Goal: Information Seeking & Learning: Learn about a topic

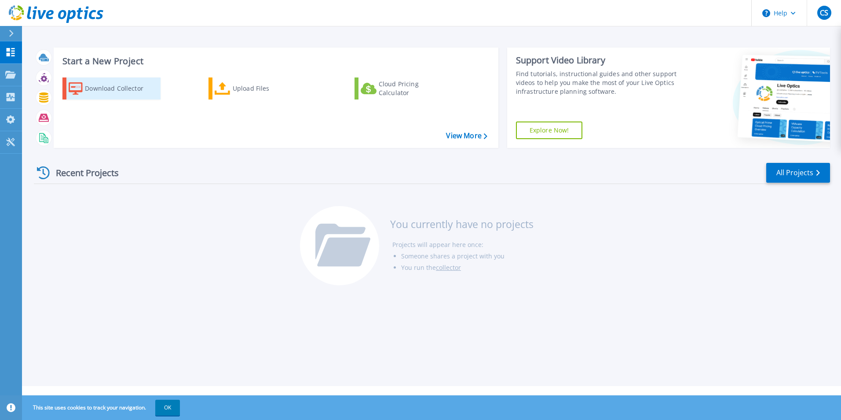
click at [116, 89] on div "Download Collector" at bounding box center [120, 89] width 70 height 18
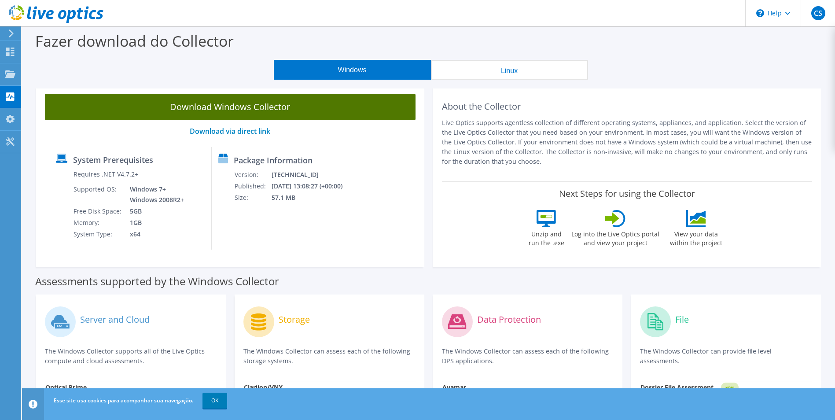
click at [236, 109] on link "Download Windows Collector" at bounding box center [230, 107] width 370 height 26
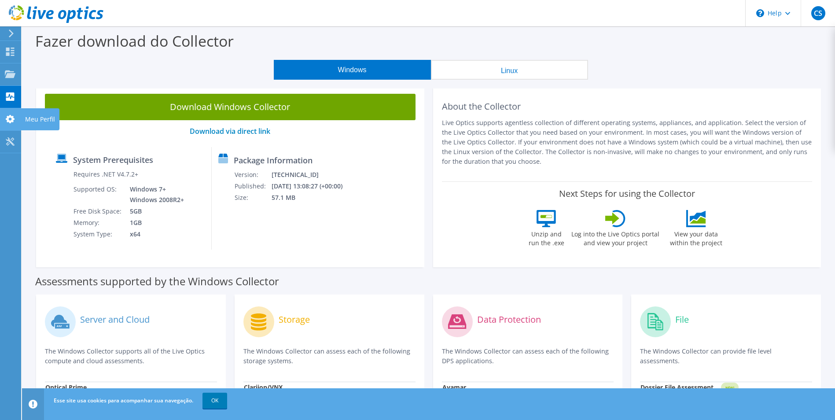
click at [11, 115] on icon at bounding box center [10, 119] width 11 height 8
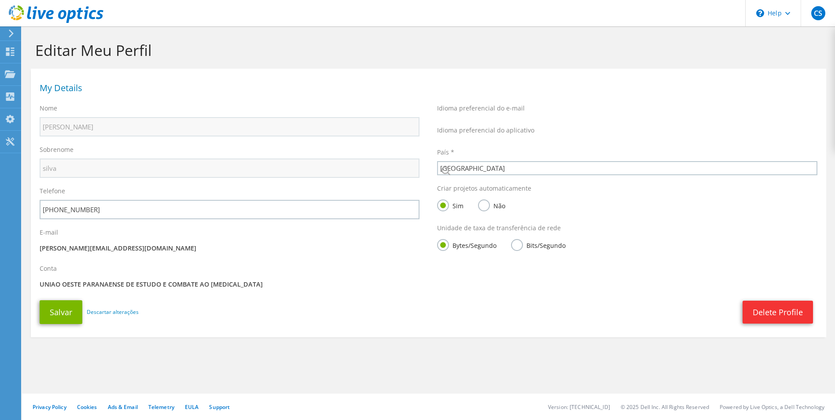
select select "30"
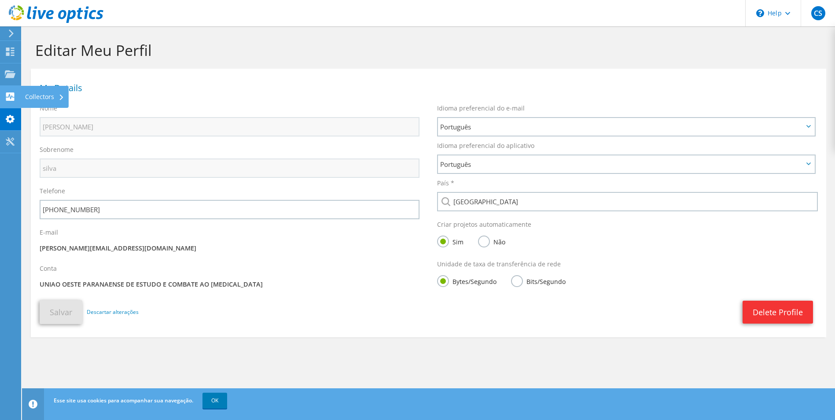
click at [11, 96] on icon at bounding box center [10, 96] width 11 height 8
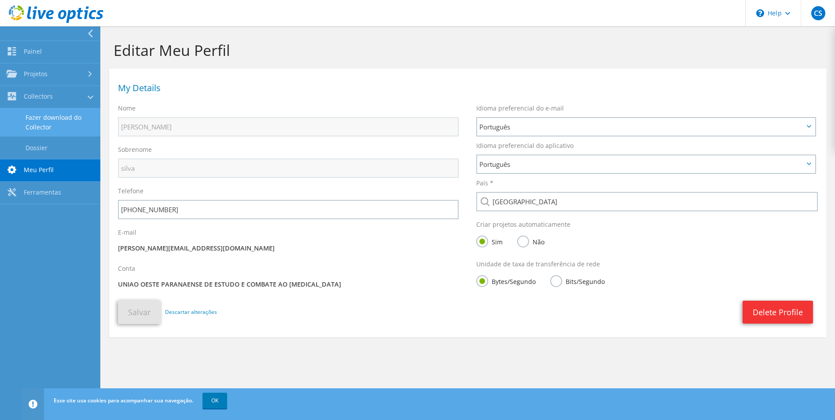
click at [57, 115] on link "Fazer download do Collector" at bounding box center [50, 122] width 100 height 28
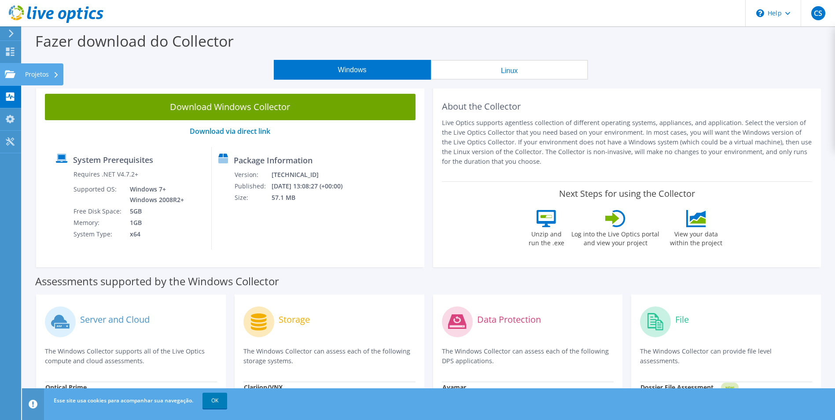
click at [8, 72] on use at bounding box center [10, 73] width 11 height 7
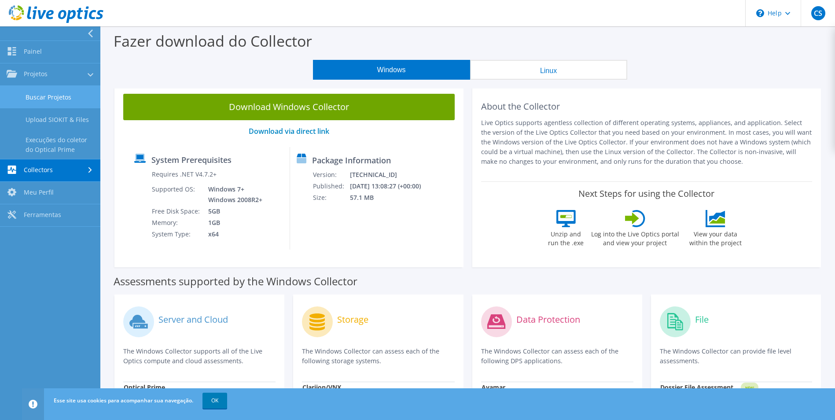
click at [73, 95] on link "Buscar Projetos" at bounding box center [50, 97] width 100 height 22
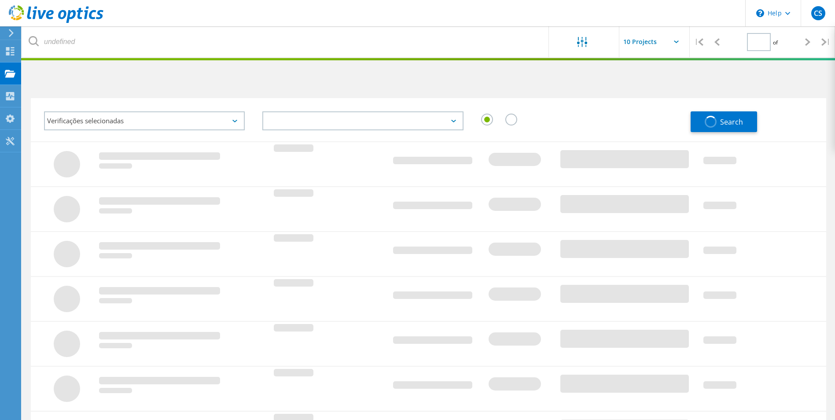
type input "1"
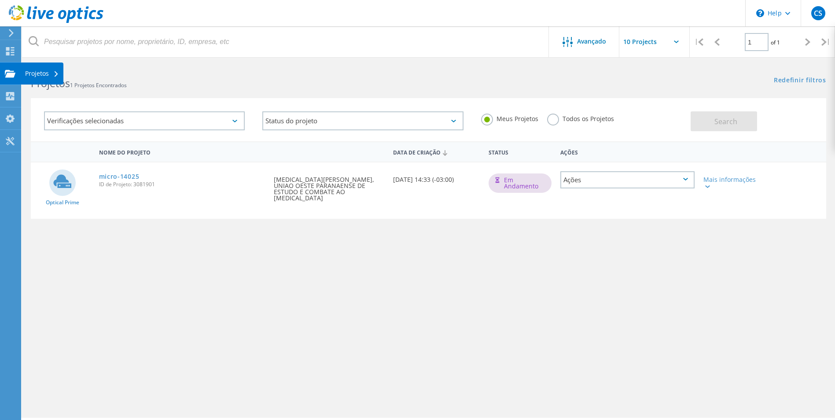
click at [12, 74] on use at bounding box center [10, 73] width 11 height 7
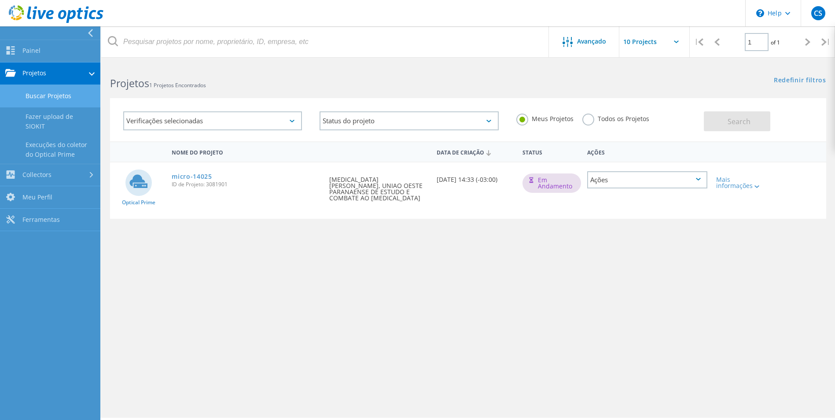
click at [45, 102] on link "Buscar Projetos" at bounding box center [50, 96] width 100 height 22
click at [40, 149] on link "Execuções do coletor do Optical Prime" at bounding box center [50, 150] width 100 height 28
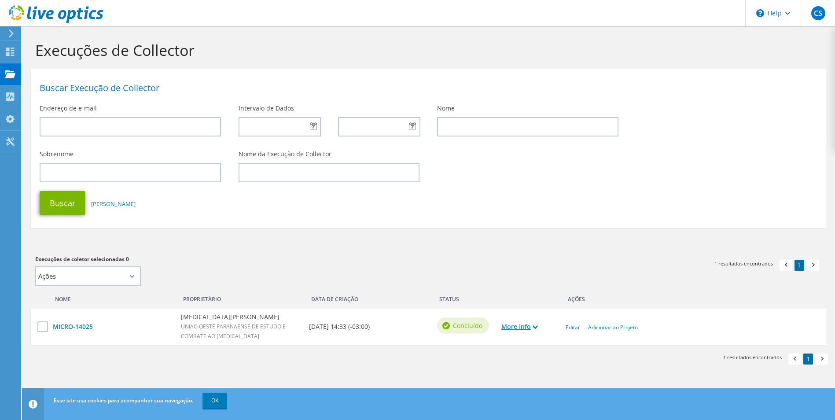
click at [521, 323] on link "More Info" at bounding box center [519, 327] width 36 height 10
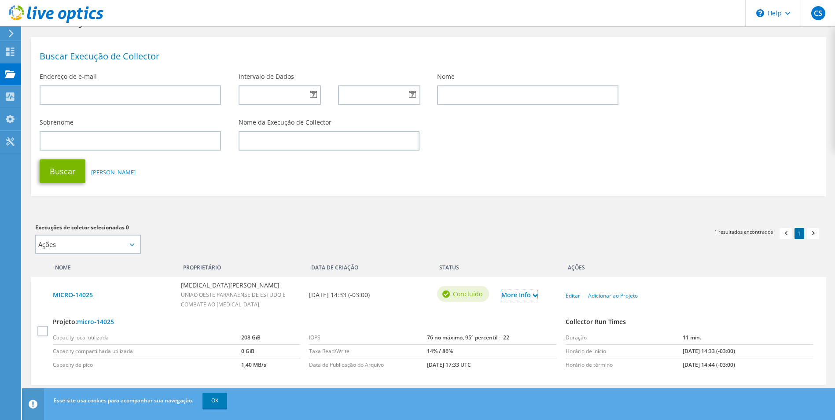
scroll to position [63, 0]
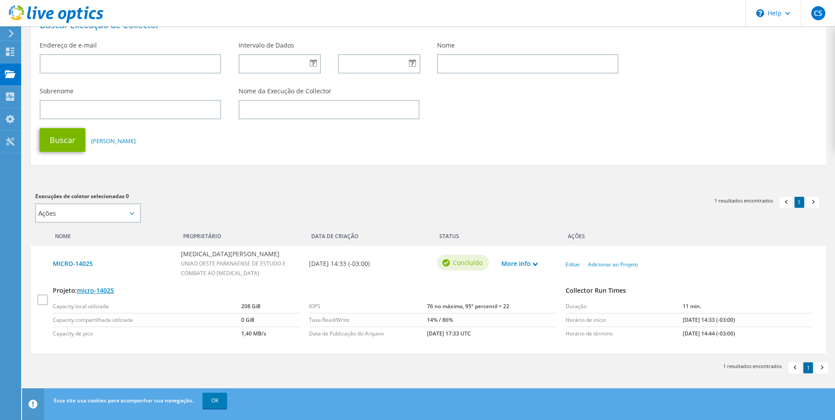
click at [100, 287] on link "micro-14025" at bounding box center [95, 290] width 37 height 8
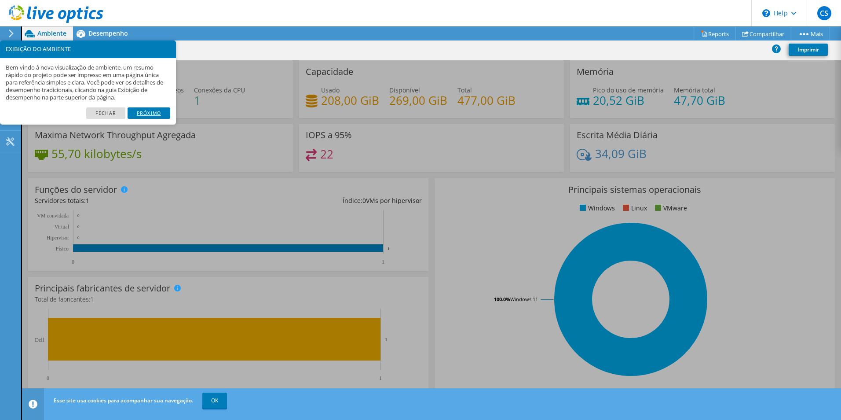
click at [141, 111] on link "Próximo" at bounding box center [149, 112] width 43 height 11
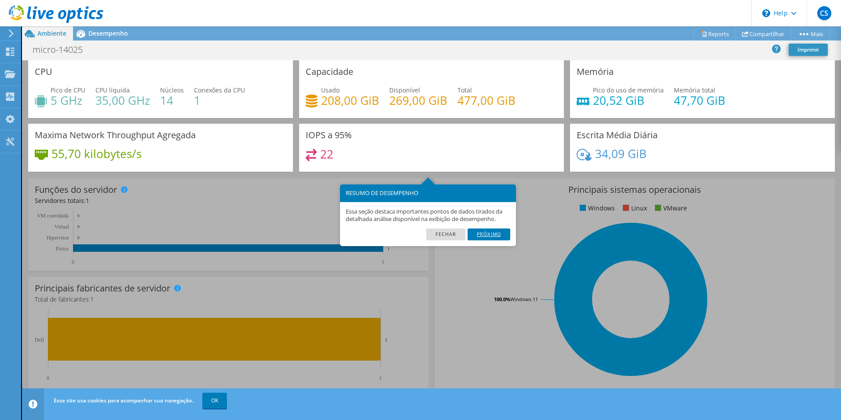
click at [489, 233] on link "Próximo" at bounding box center [489, 233] width 43 height 11
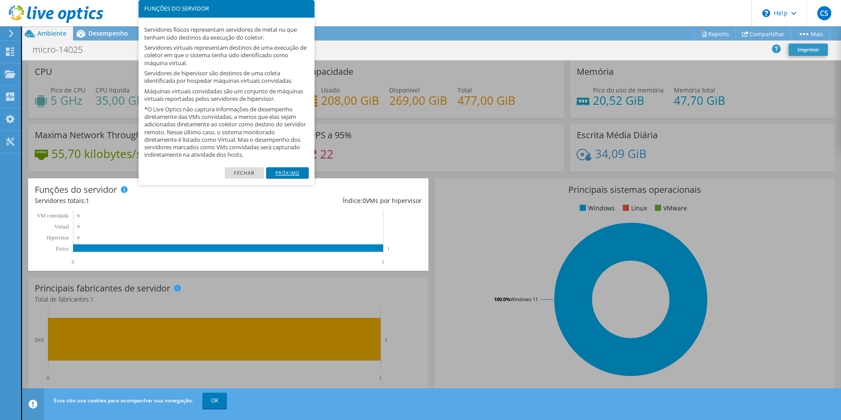
click at [280, 174] on link "Próximo" at bounding box center [287, 172] width 43 height 11
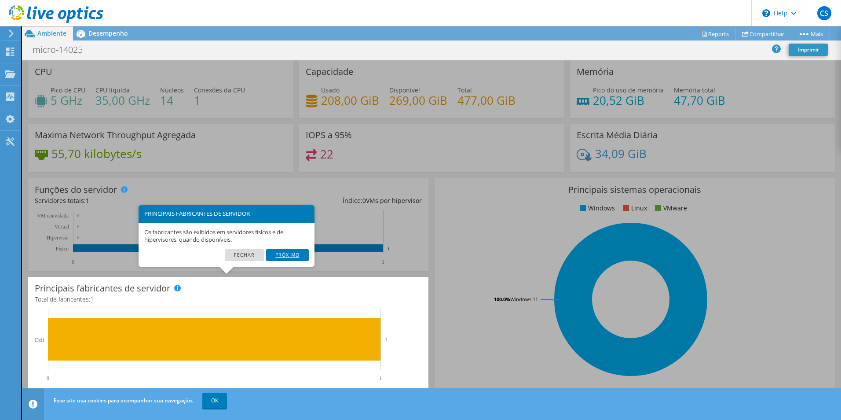
click at [290, 249] on link "Próximo" at bounding box center [287, 254] width 43 height 11
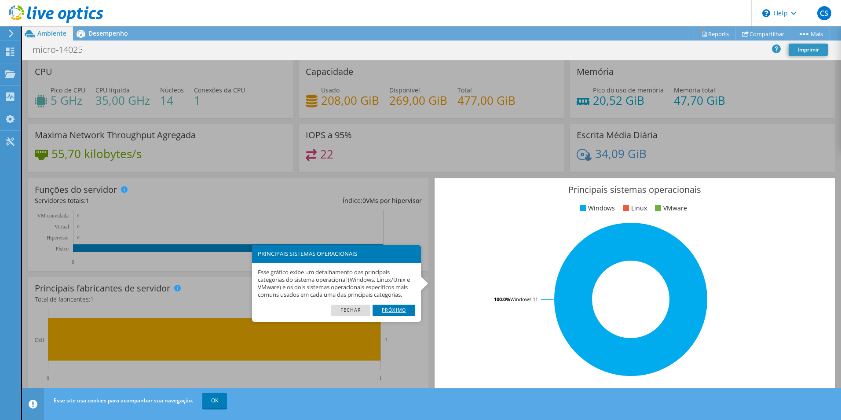
click at [390, 312] on link "Próximo" at bounding box center [394, 309] width 43 height 11
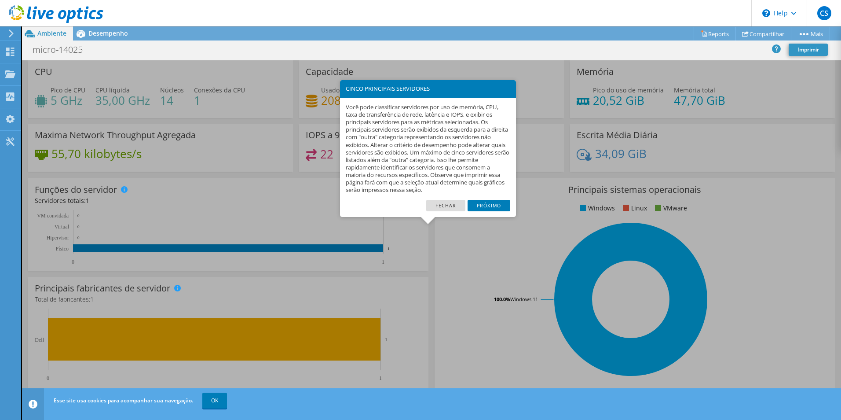
scroll to position [168, 0]
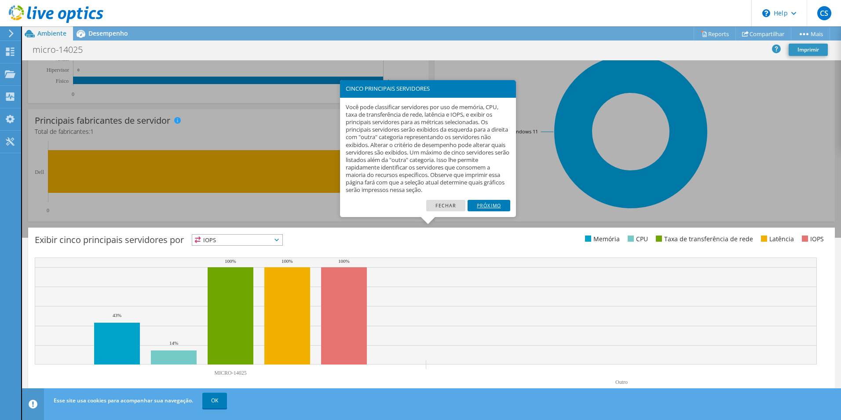
click at [493, 209] on link "Próximo" at bounding box center [489, 205] width 43 height 11
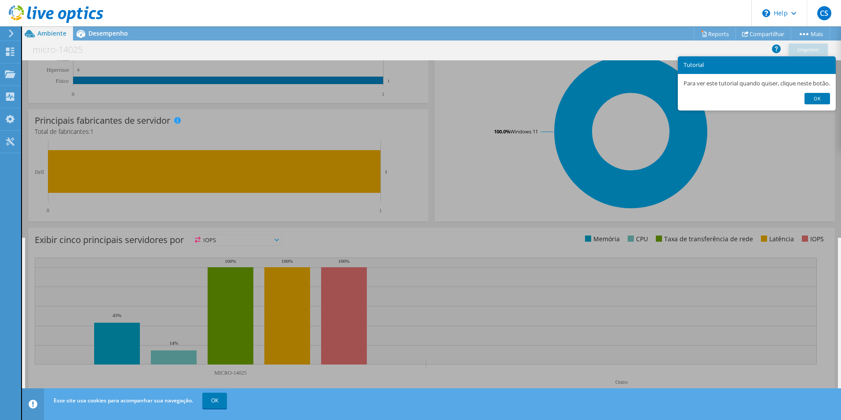
click at [817, 103] on link "Ok" at bounding box center [818, 98] width 26 height 11
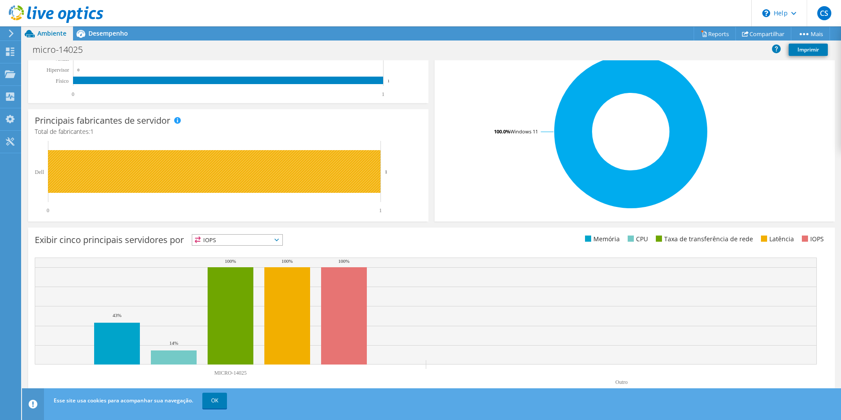
scroll to position [215, 0]
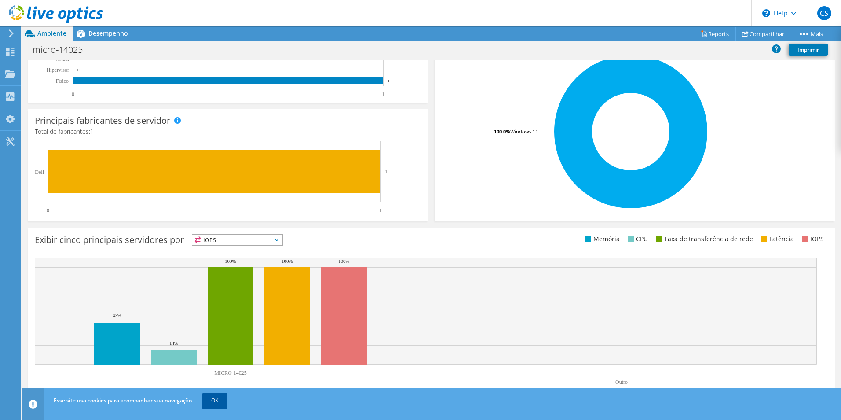
click at [214, 402] on link "OK" at bounding box center [214, 400] width 25 height 16
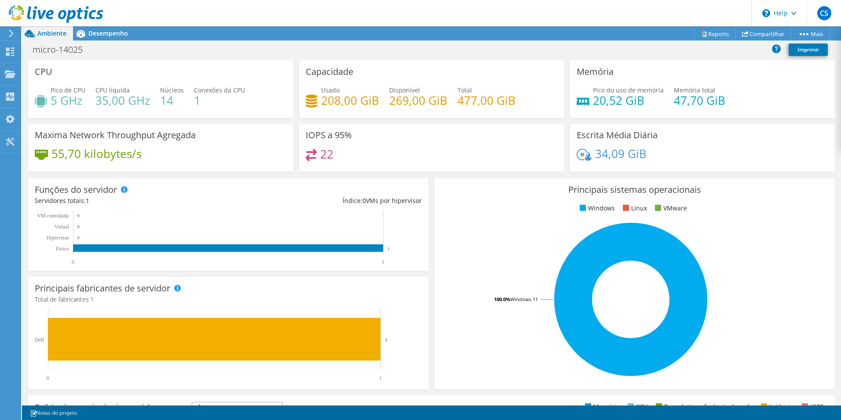
scroll to position [0, 0]
click at [49, 70] on div "Projetos" at bounding box center [42, 74] width 43 height 22
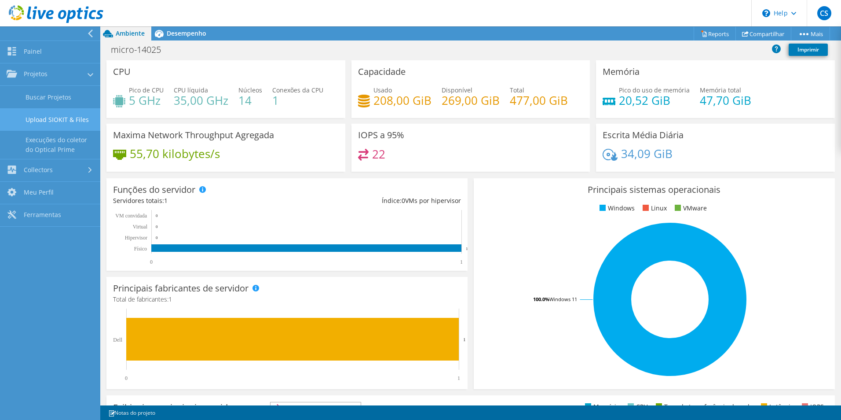
click at [58, 112] on link "Upload SIOKIT & Files" at bounding box center [50, 119] width 100 height 22
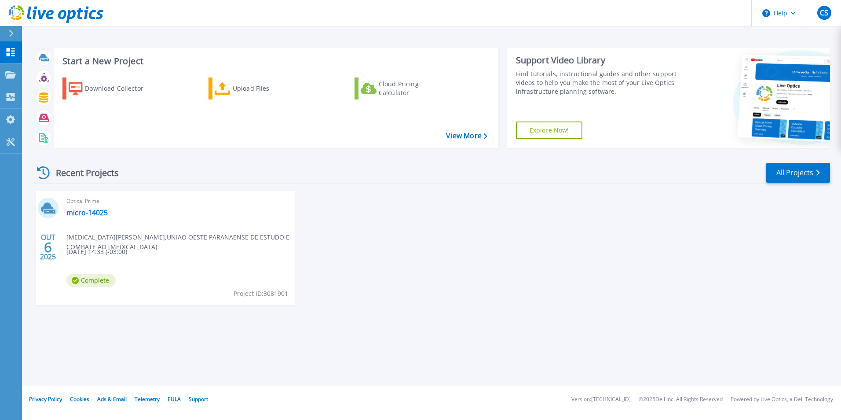
click at [82, 207] on div "Optical Prime micro-14025 [MEDICAL_DATA][PERSON_NAME] , UNIAO OESTE PARANAENSE …" at bounding box center [178, 248] width 234 height 114
click at [81, 212] on link "micro-14025" at bounding box center [86, 212] width 41 height 9
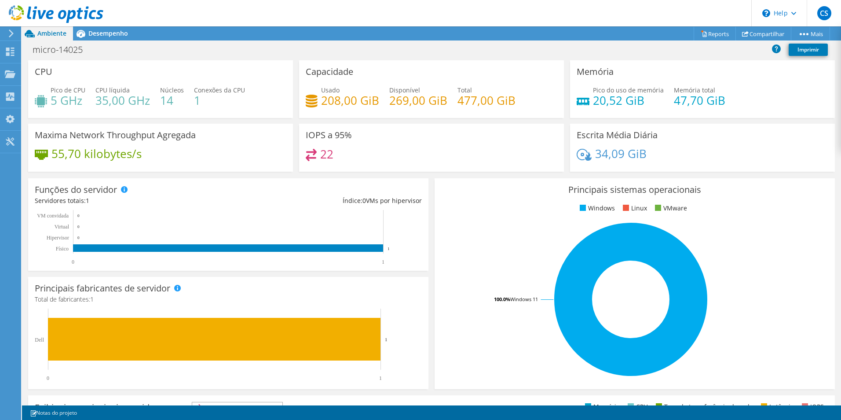
scroll to position [132, 0]
click at [798, 52] on link "Imprimir" at bounding box center [808, 50] width 39 height 12
click at [97, 30] on span "Desempenho" at bounding box center [108, 33] width 40 height 8
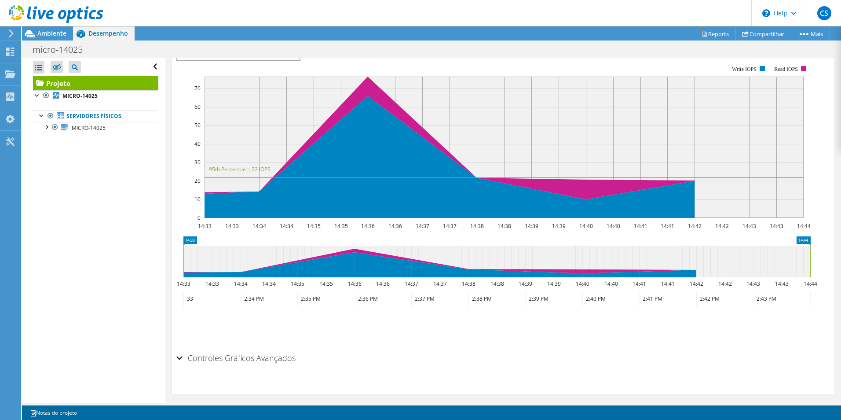
click at [180, 351] on div "Controles Gráficos Avançados" at bounding box center [502, 358] width 653 height 19
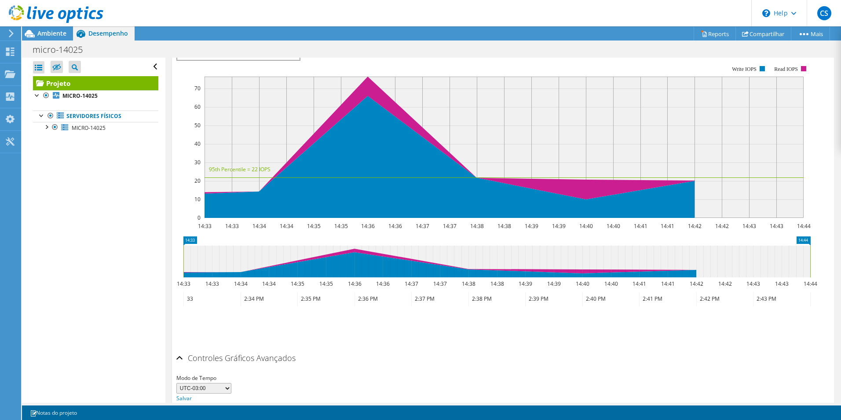
scroll to position [250, 0]
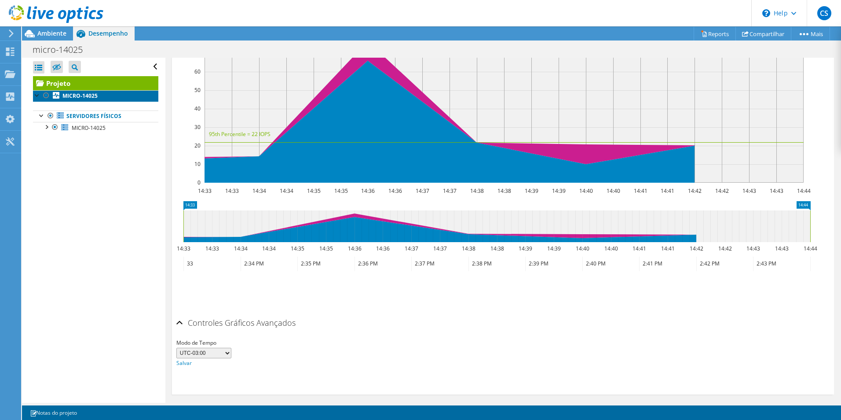
click at [80, 95] on b "MICRO-14025" at bounding box center [79, 95] width 35 height 7
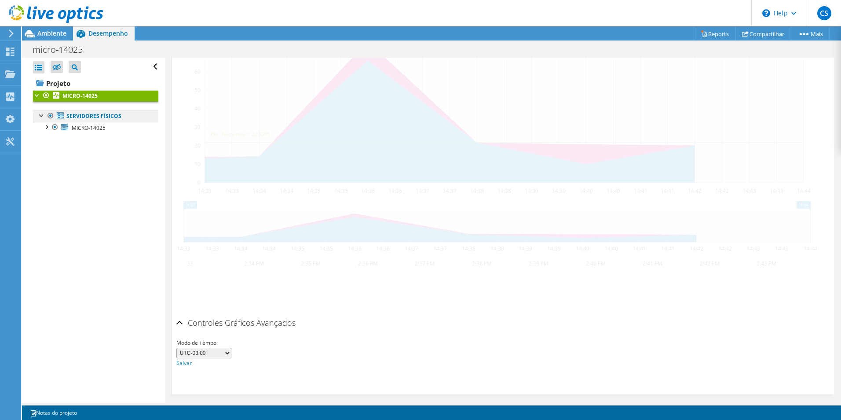
scroll to position [224, 0]
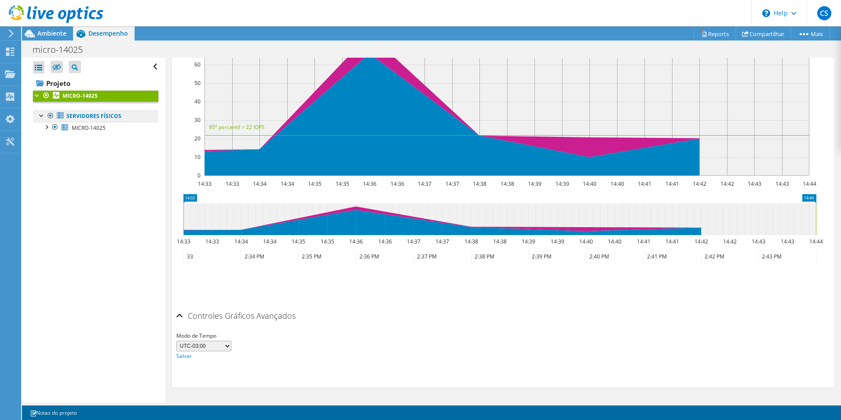
click at [83, 117] on link "Servidores físicos" at bounding box center [95, 115] width 125 height 11
click at [88, 129] on span "MICRO-14025" at bounding box center [89, 127] width 34 height 7
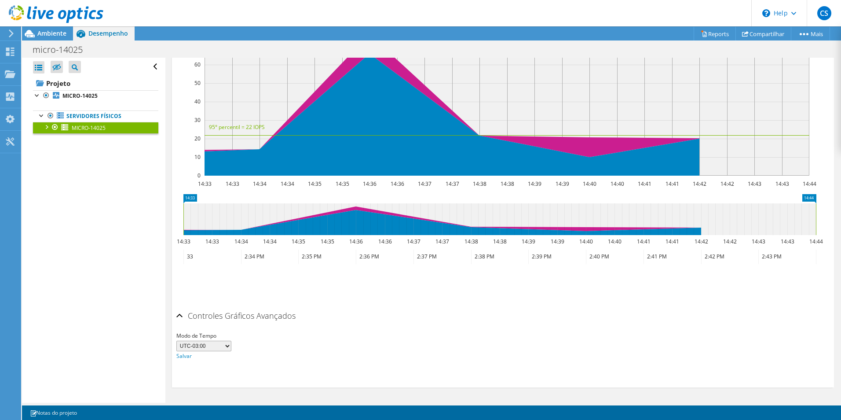
scroll to position [208, 0]
click at [88, 117] on link "Servidores físicos" at bounding box center [95, 115] width 125 height 11
click at [60, 28] on div at bounding box center [51, 14] width 103 height 29
click at [55, 32] on span "Ambiente" at bounding box center [51, 33] width 29 height 8
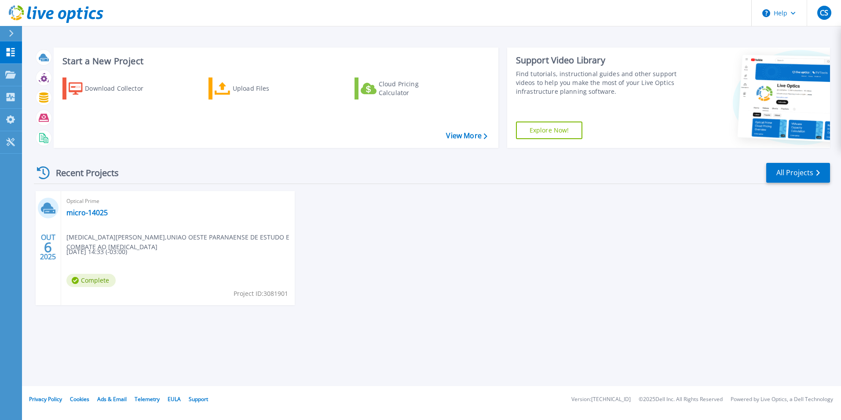
click at [549, 124] on link "Explore Now!" at bounding box center [549, 130] width 67 height 18
click at [20, 146] on link "Tools Tools" at bounding box center [11, 142] width 22 height 22
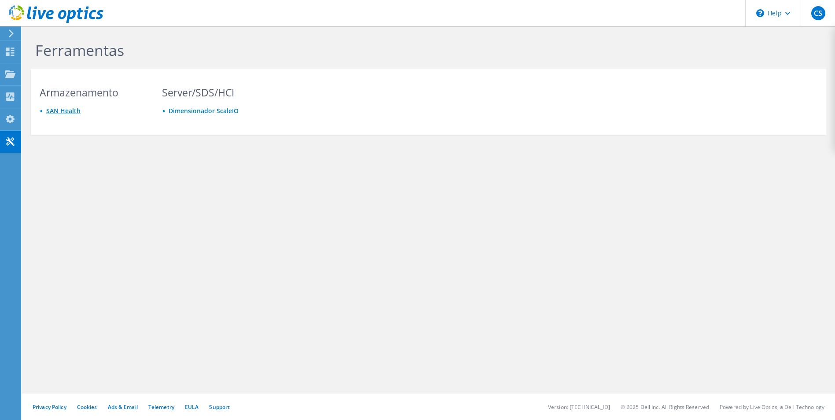
click at [69, 113] on link "SAN Health" at bounding box center [63, 110] width 34 height 8
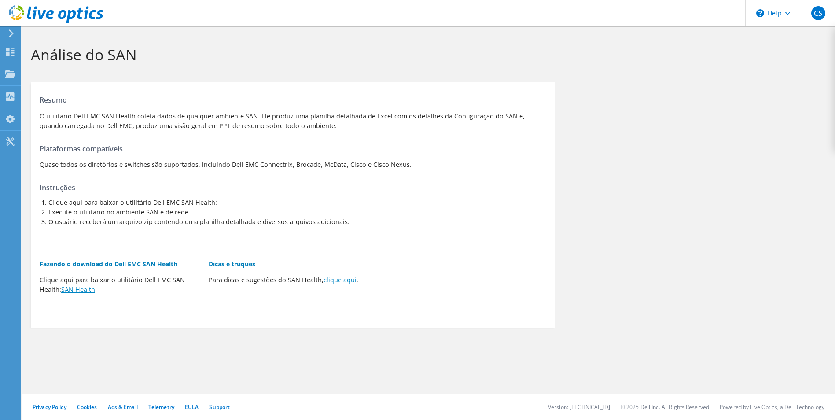
click at [84, 293] on link "SAN Health" at bounding box center [78, 289] width 34 height 8
click at [62, 4] on div at bounding box center [51, 14] width 103 height 29
click at [59, 13] on use at bounding box center [56, 14] width 95 height 18
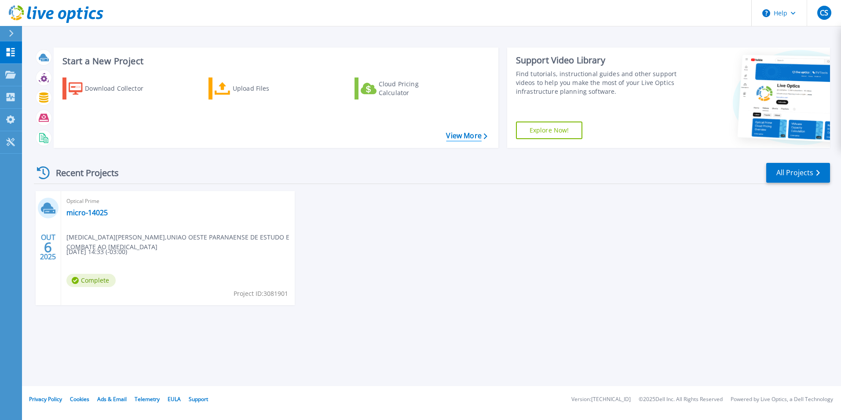
click at [458, 136] on link "View More" at bounding box center [466, 136] width 41 height 8
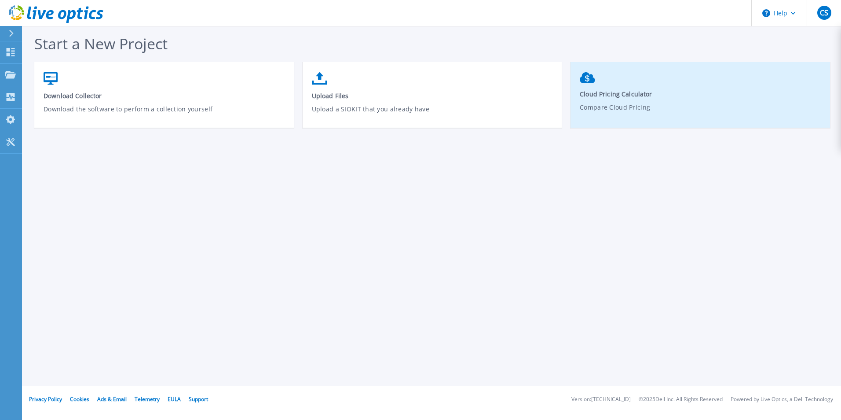
click at [634, 117] on p "Compare Cloud Pricing" at bounding box center [701, 113] width 242 height 20
